Goal: Task Accomplishment & Management: Manage account settings

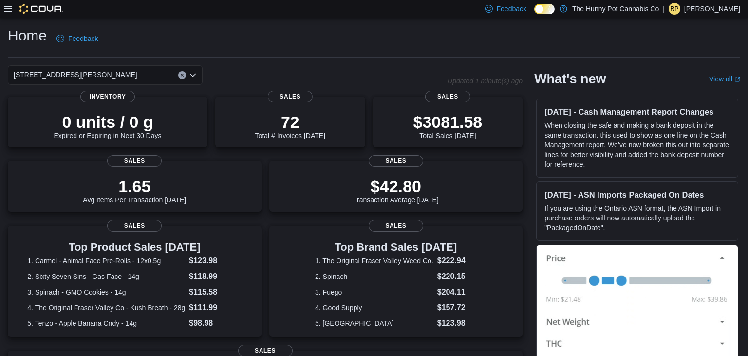
click at [6, 8] on icon at bounding box center [8, 9] width 8 height 6
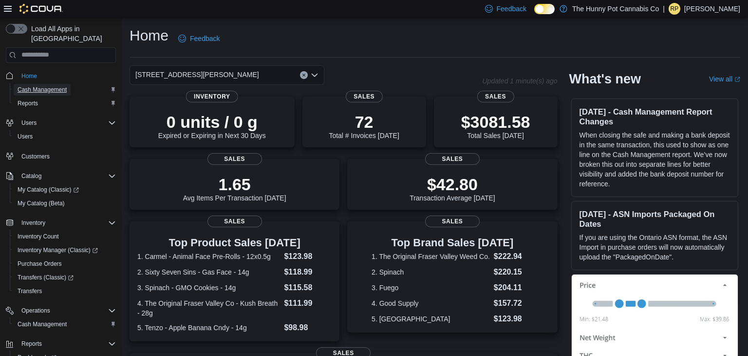
click at [38, 86] on span "Cash Management" at bounding box center [42, 90] width 49 height 8
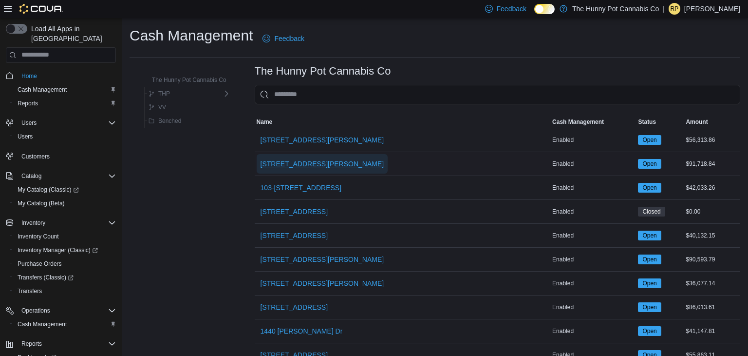
click at [285, 161] on span "[STREET_ADDRESS][PERSON_NAME]" at bounding box center [323, 164] width 124 height 10
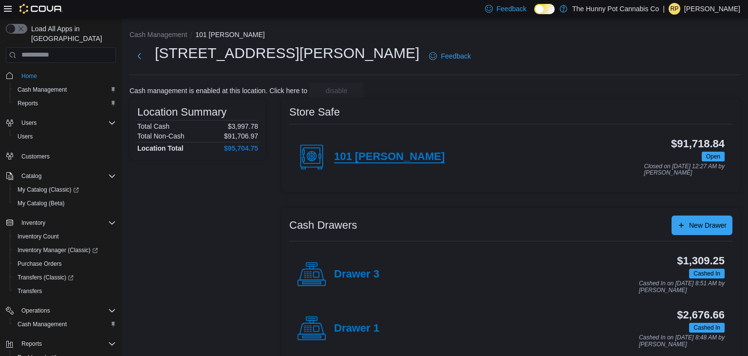
click at [345, 156] on h4 "101 [PERSON_NAME]" at bounding box center [389, 157] width 111 height 13
